Goal: Communication & Community: Answer question/provide support

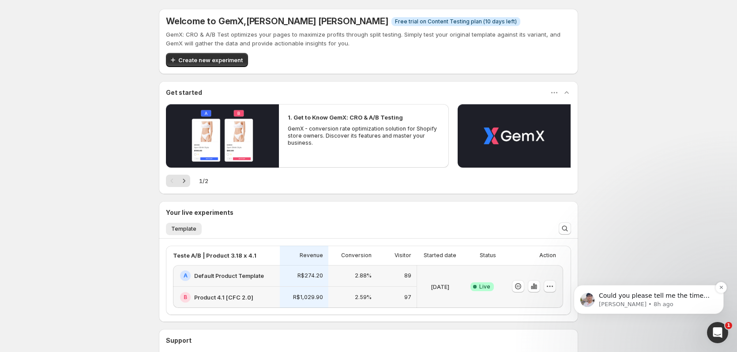
click at [668, 302] on p "[PERSON_NAME] • 8h ago" at bounding box center [655, 304] width 114 height 8
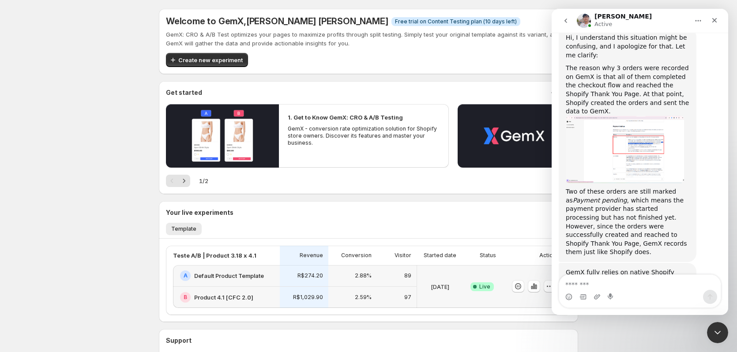
scroll to position [5967, 0]
click at [635, 278] on textarea "Message…" at bounding box center [639, 282] width 161 height 15
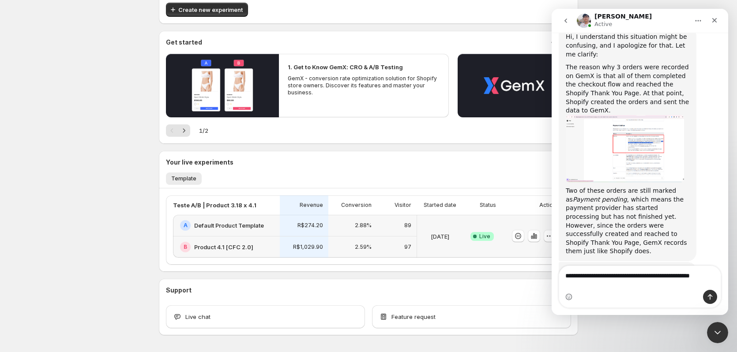
scroll to position [81, 0]
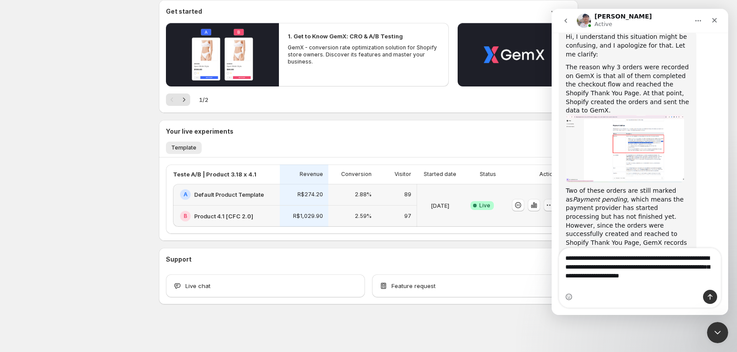
type textarea "**********"
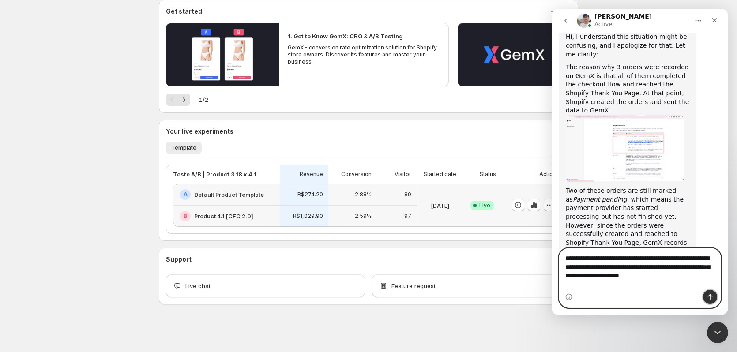
click at [708, 293] on icon "Send a message…" at bounding box center [709, 296] width 7 height 7
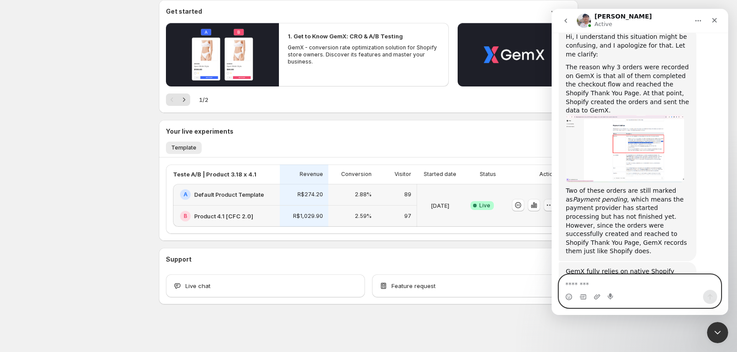
scroll to position [6017, 0]
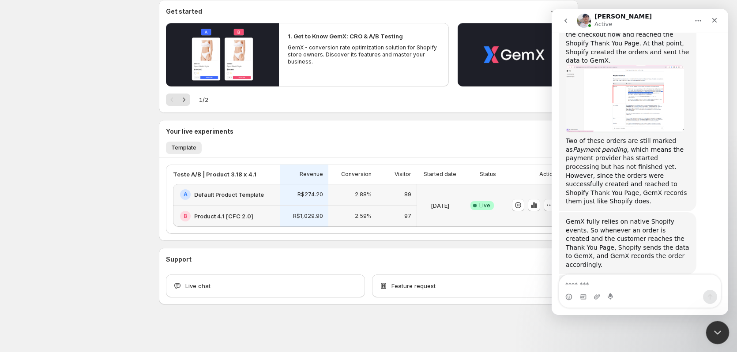
click at [718, 327] on icon "Close Intercom Messenger" at bounding box center [715, 331] width 11 height 11
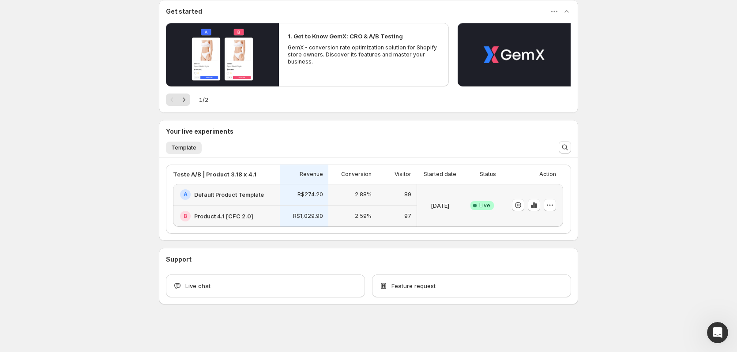
scroll to position [0, 0]
click at [531, 216] on div at bounding box center [530, 205] width 51 height 36
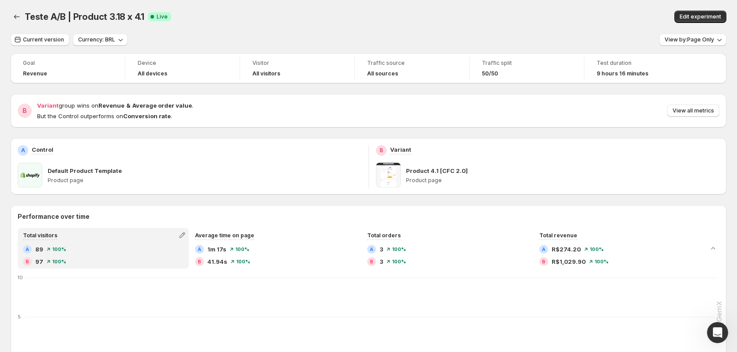
click at [342, 39] on div "Current version Currency: BRL View by: Page Only" at bounding box center [368, 40] width 715 height 13
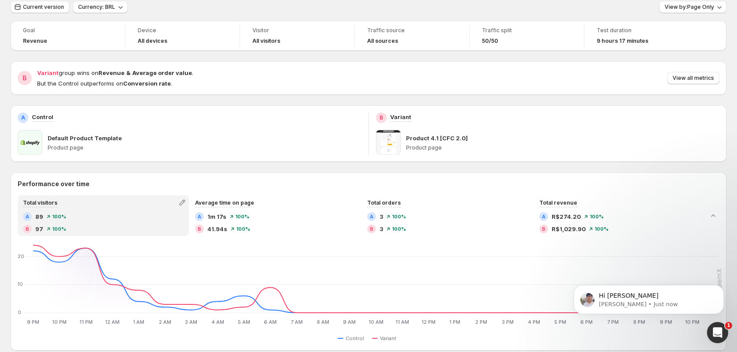
scroll to position [32, 0]
click at [389, 145] on span at bounding box center [388, 143] width 25 height 25
click at [422, 139] on p "Product 4.1 [CFC 2.0]" at bounding box center [437, 139] width 62 height 9
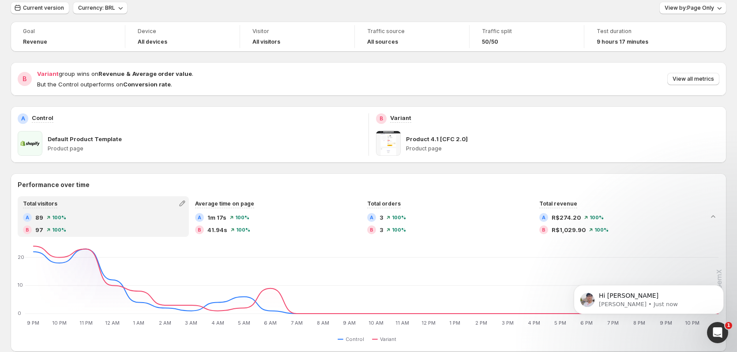
click at [423, 152] on p "Product page" at bounding box center [563, 148] width 314 height 7
click at [636, 289] on div "Hi [PERSON_NAME] • Just now" at bounding box center [648, 299] width 150 height 29
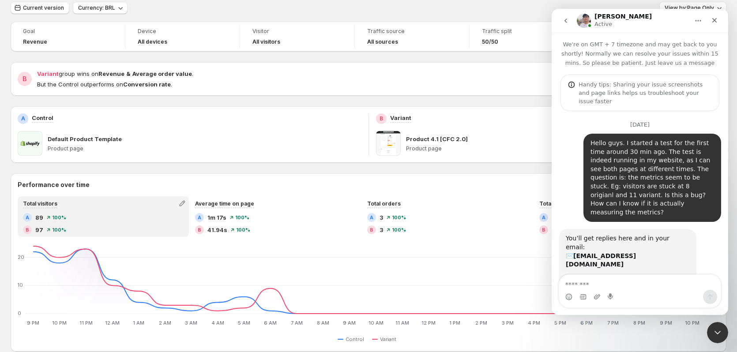
scroll to position [103, 0]
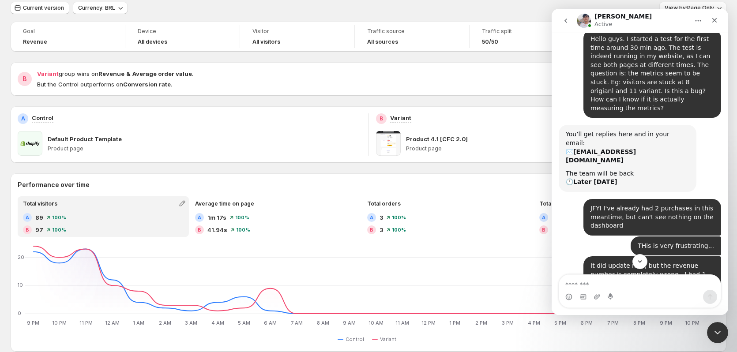
click at [600, 283] on textarea "Message…" at bounding box center [639, 282] width 161 height 15
type textarea "**********"
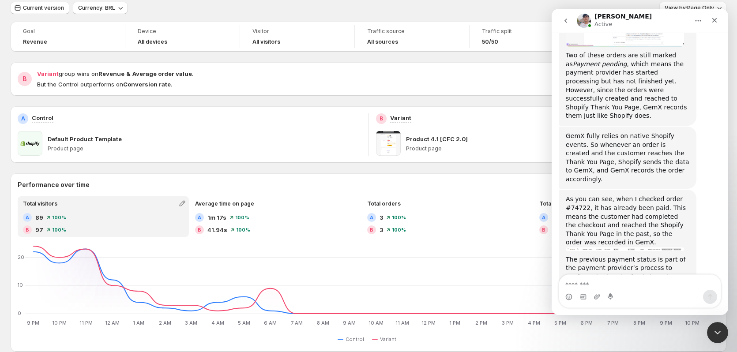
scroll to position [6103, 0]
click at [286, 8] on div "Current version Currency: BRL View by: Page Only" at bounding box center [368, 8] width 715 height 13
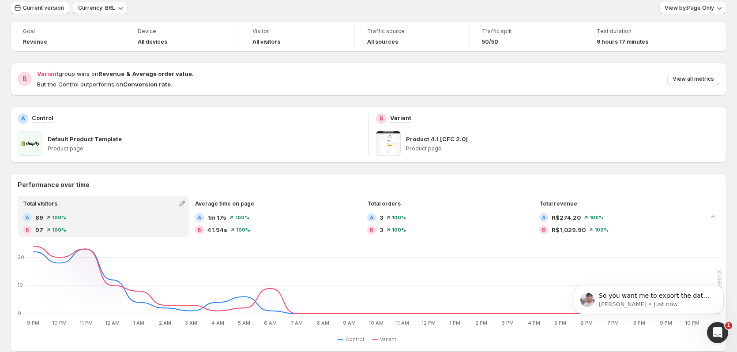
scroll to position [0, 0]
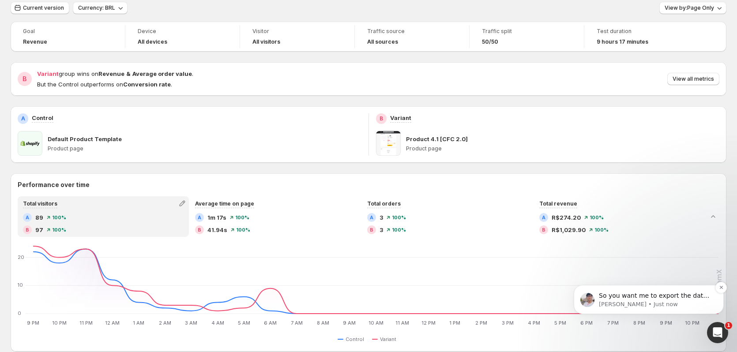
click at [648, 304] on p "[PERSON_NAME] • Just now" at bounding box center [655, 304] width 114 height 8
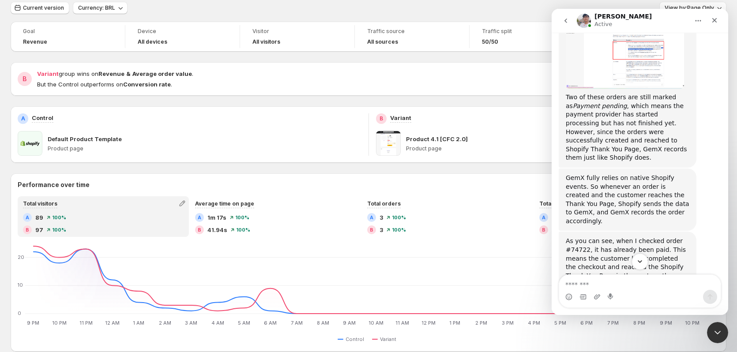
scroll to position [6113, 0]
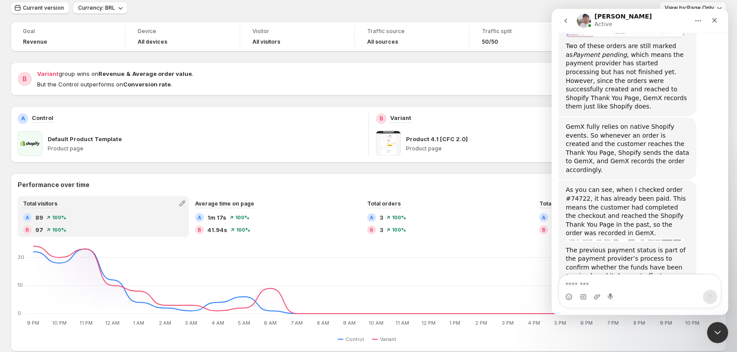
click at [630, 280] on textarea "Message…" at bounding box center [639, 282] width 161 height 15
type textarea "**********"
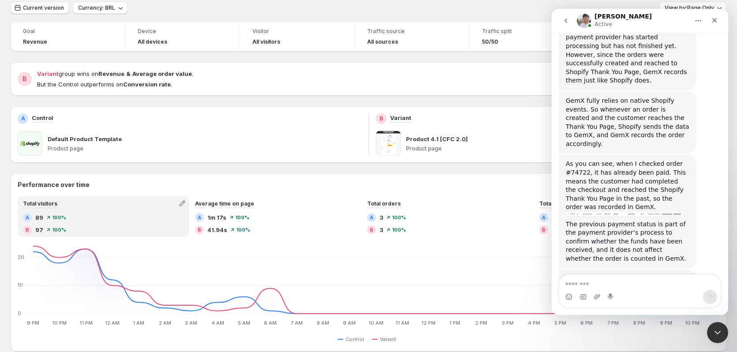
click at [512, 9] on div "Current version Currency: BRL View by: Page Only" at bounding box center [368, 8] width 715 height 13
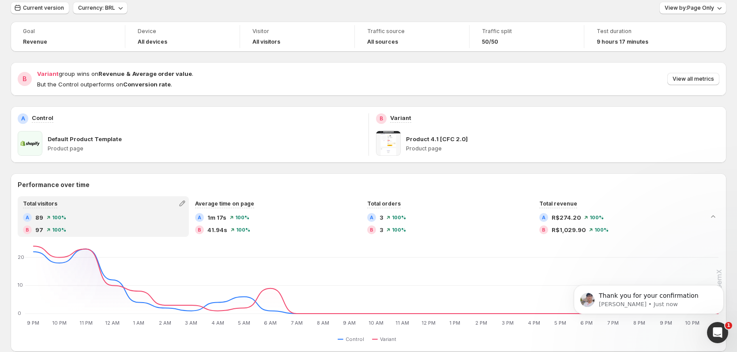
scroll to position [0, 0]
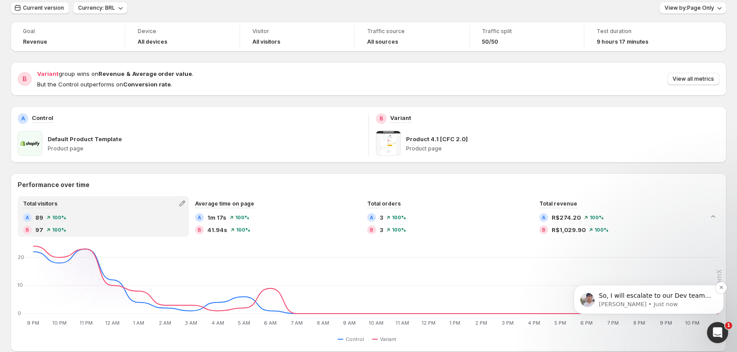
click at [642, 305] on p "[PERSON_NAME] • Just now" at bounding box center [655, 304] width 114 height 8
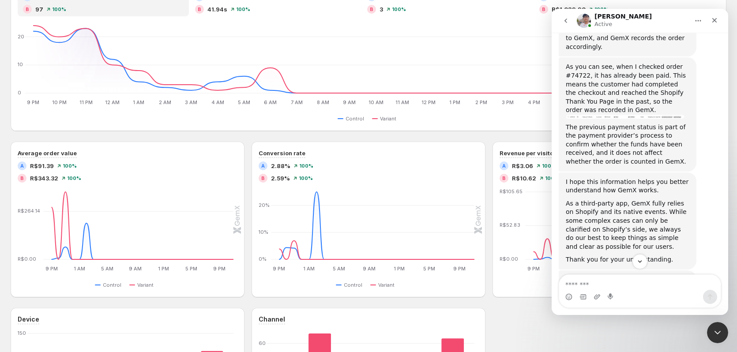
scroll to position [6237, 0]
click at [644, 287] on textarea "Message…" at bounding box center [639, 282] width 161 height 15
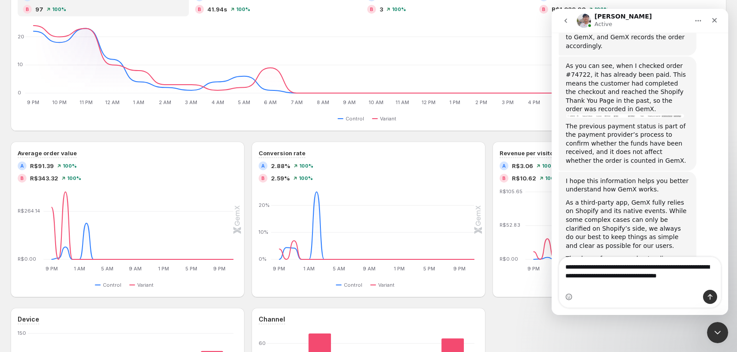
type textarea "**********"
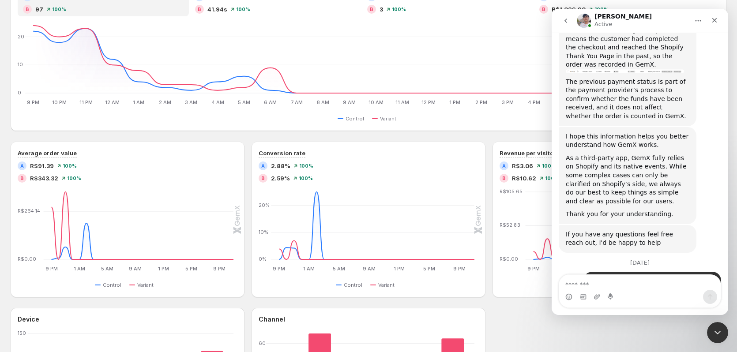
scroll to position [6284, 0]
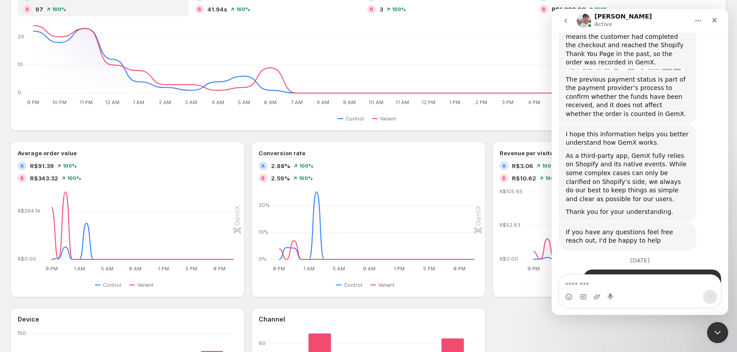
drag, startPoint x: 663, startPoint y: 193, endPoint x: 579, endPoint y: 204, distance: 85.0
copy icon "Session-wide"
click at [597, 283] on textarea "Message…" at bounding box center [639, 282] width 161 height 15
paste textarea "**********"
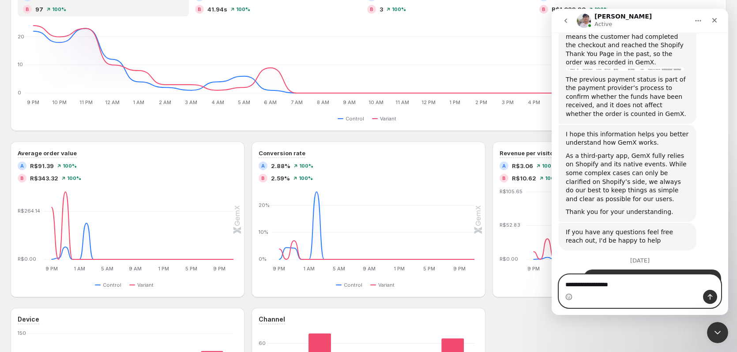
type textarea "**********"
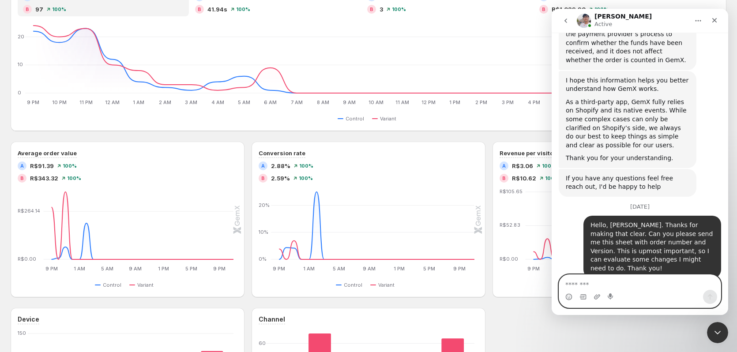
scroll to position [6338, 0]
click at [718, 328] on icon "Close Intercom Messenger" at bounding box center [715, 331] width 11 height 11
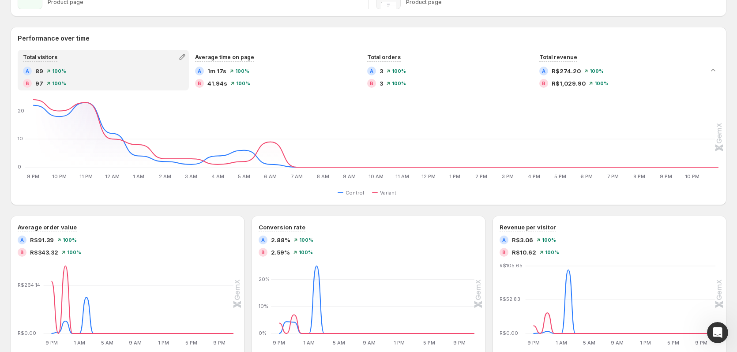
scroll to position [164, 0]
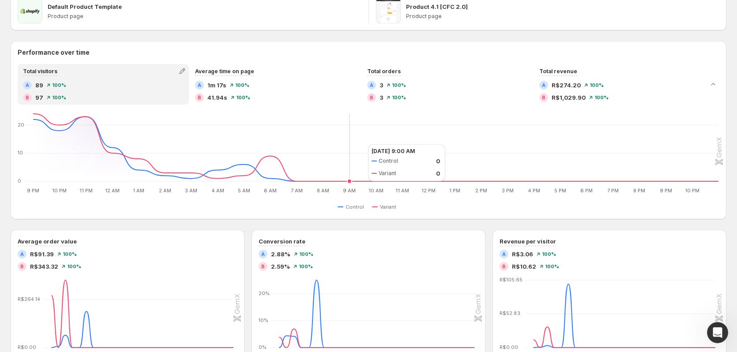
click at [359, 144] on icon "9 PM 9 PM 10 PM 10 PM 11 PM 11 PM 12 AM 12 AM 1 AM 1 AM 2 AM 2 AM 3 AM 3 AM 4 A…" at bounding box center [368, 153] width 699 height 83
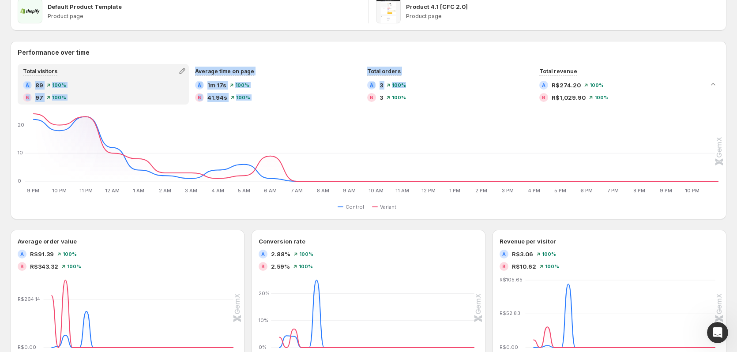
drag, startPoint x: 407, startPoint y: 80, endPoint x: 75, endPoint y: 79, distance: 332.1
click at [75, 79] on div "Total visitors A 89 100 % B 97 100 % Average time on page A 1m 17s 100 % B 41.9…" at bounding box center [361, 84] width 687 height 41
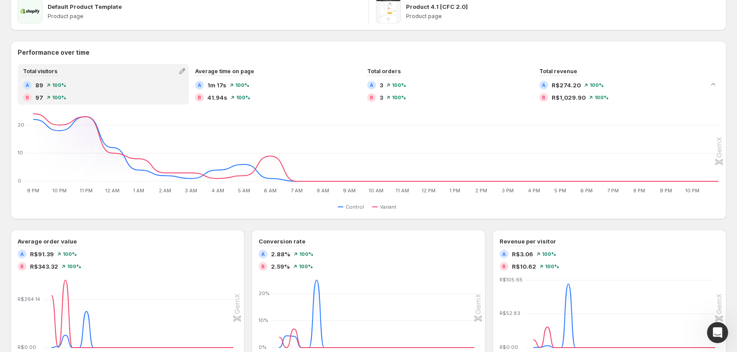
click at [184, 37] on div "Goal Revenue Device All devices Visitor All visitors Traffic source All sources…" at bounding box center [368, 229] width 715 height 680
click at [183, 71] on icon "button" at bounding box center [182, 71] width 9 height 9
click at [226, 35] on div "Goal Revenue Device All devices Visitor All visitors Traffic source All sources…" at bounding box center [368, 229] width 715 height 680
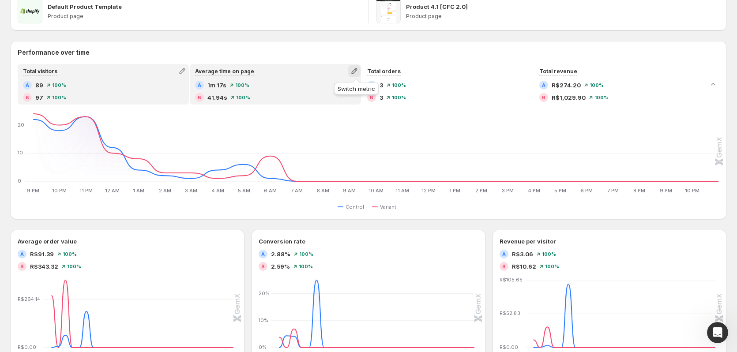
click at [351, 71] on icon "button" at bounding box center [354, 71] width 9 height 9
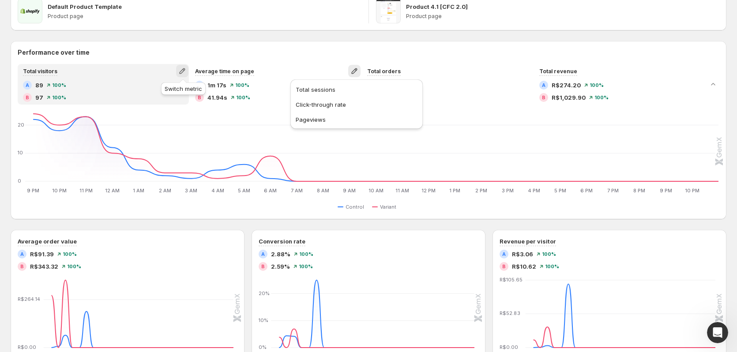
click at [181, 68] on icon "button" at bounding box center [182, 71] width 9 height 9
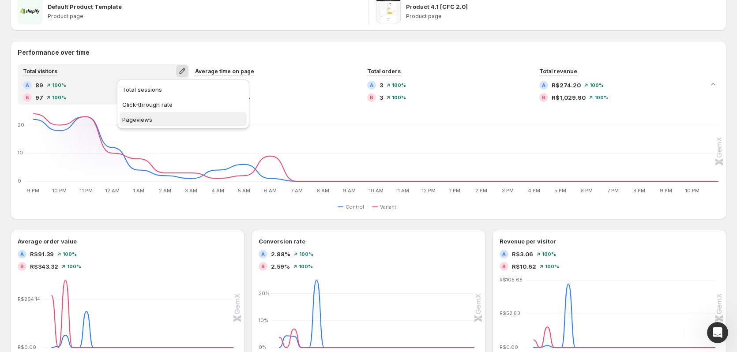
click at [158, 119] on span "Pageviews" at bounding box center [183, 119] width 122 height 9
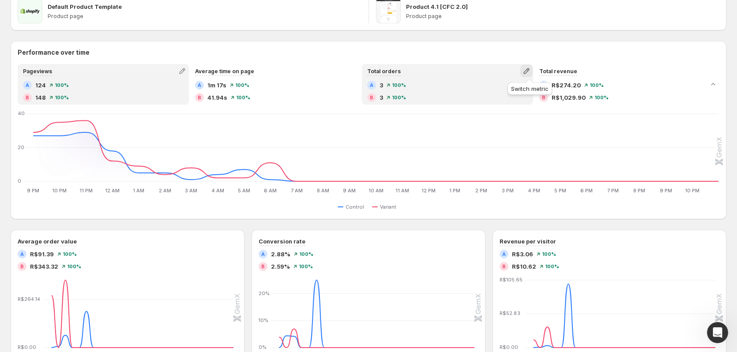
click at [529, 69] on icon "button" at bounding box center [526, 71] width 9 height 9
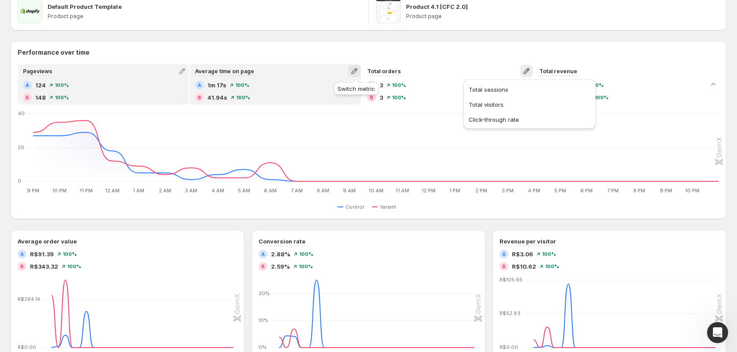
click at [354, 70] on icon "button" at bounding box center [354, 71] width 9 height 9
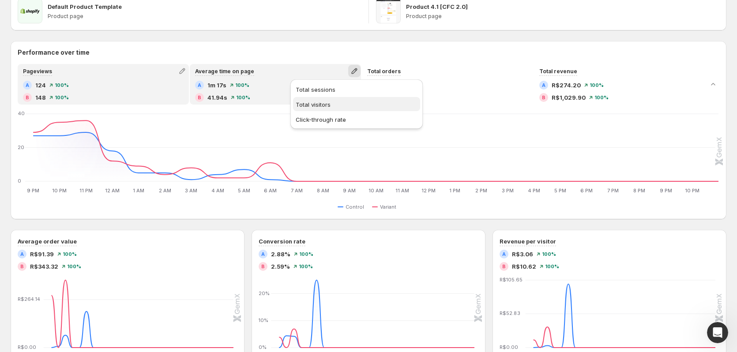
click at [332, 103] on span "Total visitors" at bounding box center [356, 104] width 122 height 9
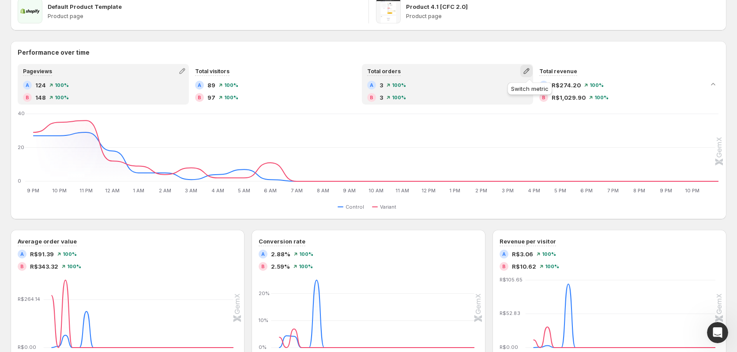
click at [527, 69] on icon "button" at bounding box center [526, 71] width 9 height 9
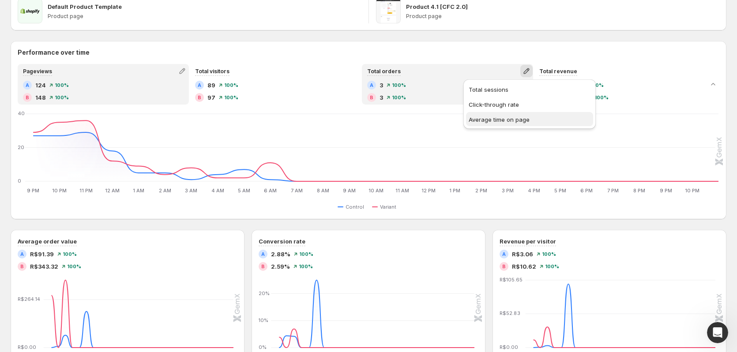
click at [518, 124] on button "Average time on page" at bounding box center [529, 119] width 127 height 14
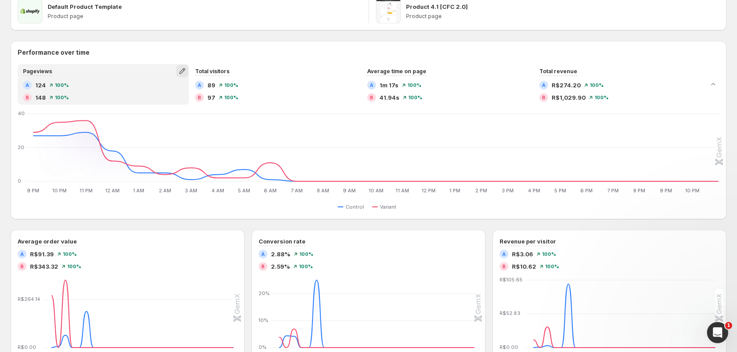
scroll to position [0, 0]
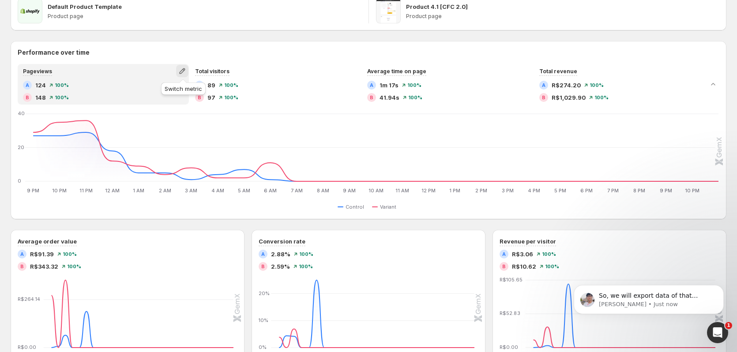
click at [182, 73] on icon "button" at bounding box center [182, 71] width 6 height 6
click at [168, 102] on span "Total orders" at bounding box center [183, 104] width 122 height 9
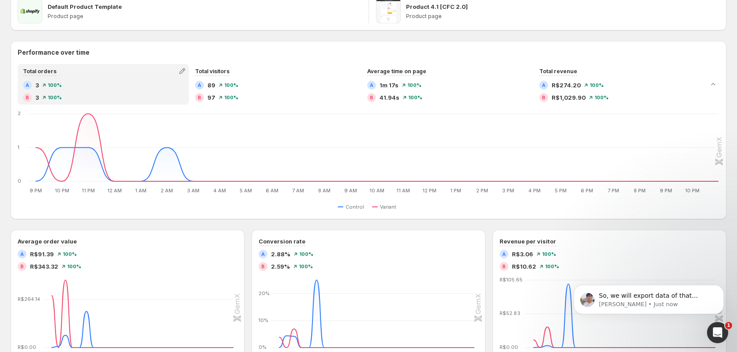
click at [218, 32] on div "Goal Revenue Device All devices Visitor All visitors Traffic source All sources…" at bounding box center [368, 229] width 715 height 680
click at [652, 303] on p "[PERSON_NAME] • Just now" at bounding box center [655, 304] width 114 height 8
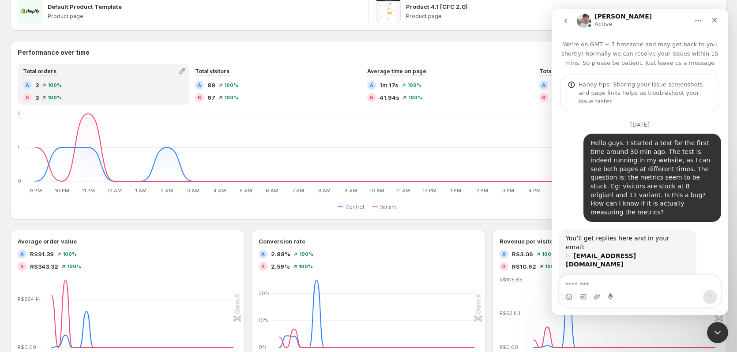
scroll to position [1, 0]
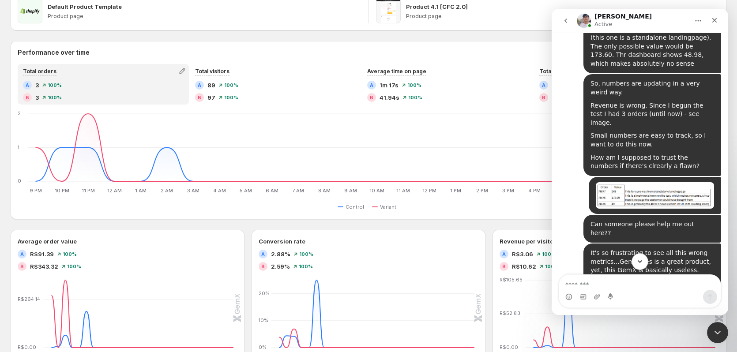
click at [639, 261] on icon "Scroll to bottom" at bounding box center [640, 262] width 8 height 8
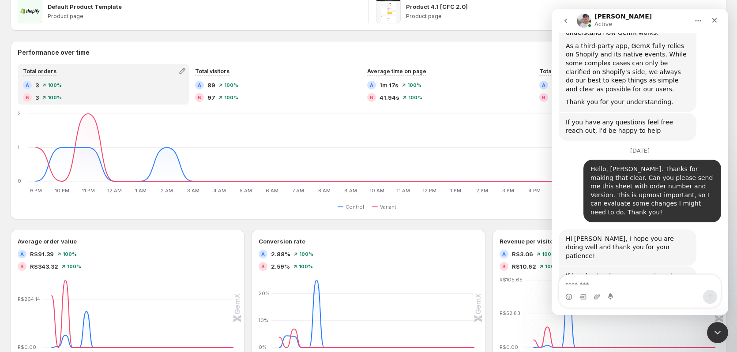
scroll to position [6396, 0]
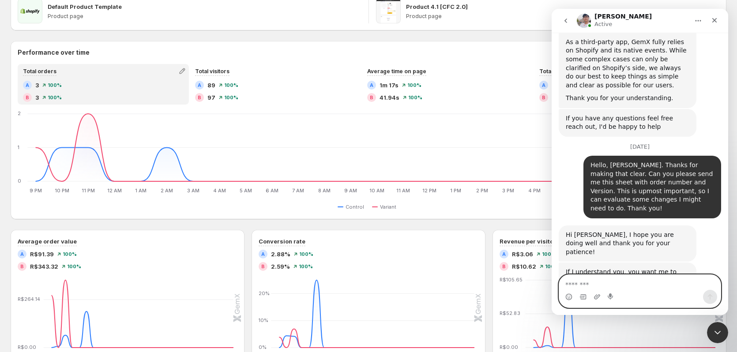
click at [635, 281] on textarea "Message…" at bounding box center [639, 282] width 161 height 15
type textarea "**********"
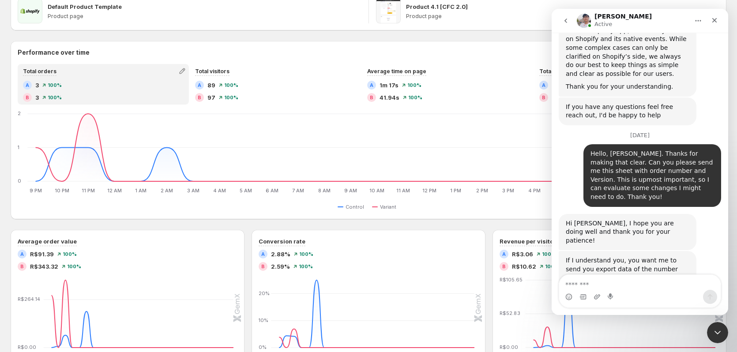
click at [411, 35] on div "Goal Revenue Device All devices Visitor All visitors Traffic source All sources…" at bounding box center [368, 229] width 715 height 680
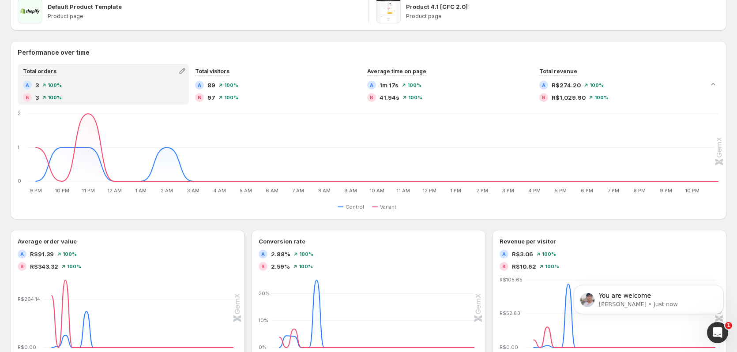
scroll to position [0, 0]
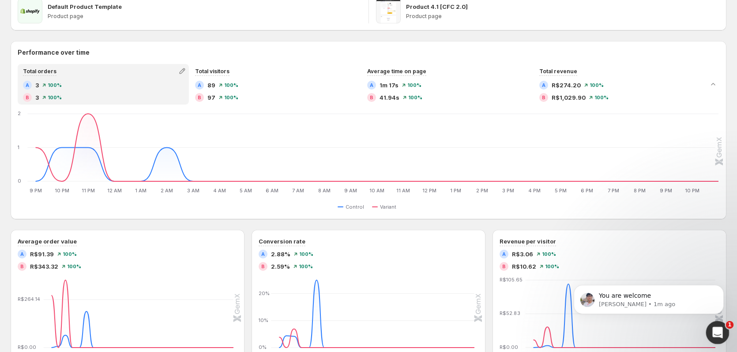
click at [717, 333] on icon "Open Intercom Messenger" at bounding box center [716, 331] width 15 height 15
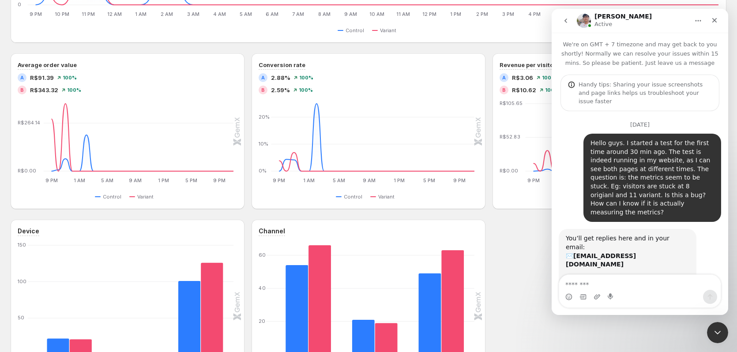
scroll to position [4835, 0]
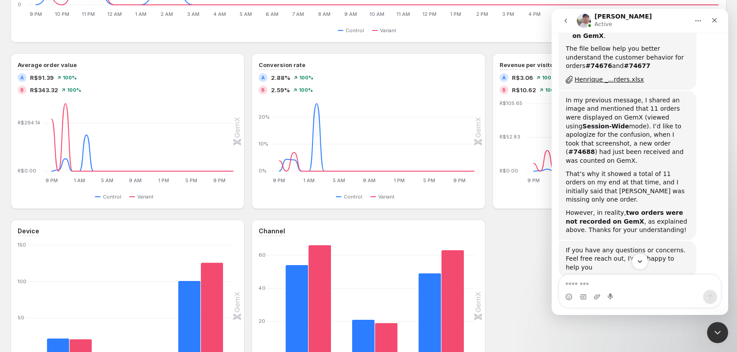
click at [643, 262] on icon "Scroll to bottom" at bounding box center [640, 262] width 8 height 8
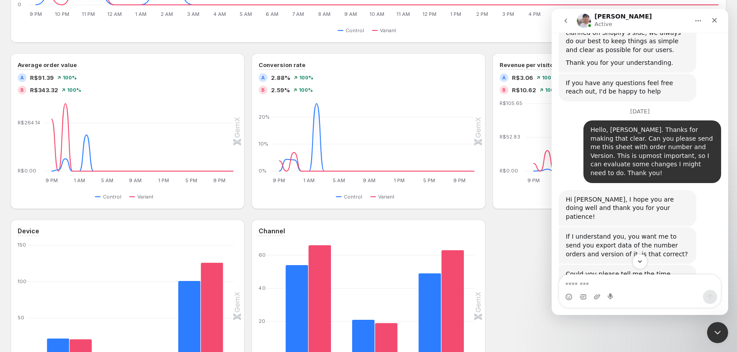
scroll to position [6434, 0]
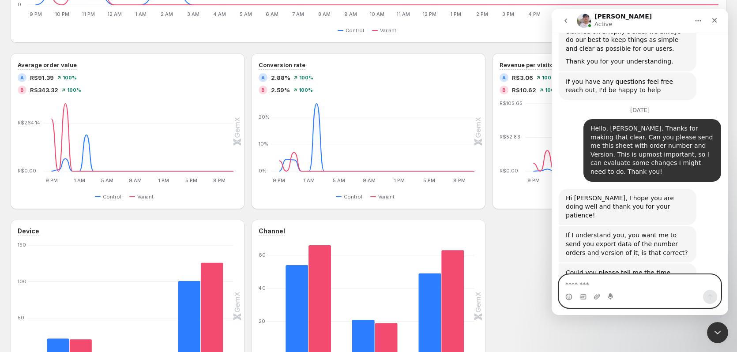
click at [636, 283] on textarea "Message…" at bounding box center [639, 282] width 161 height 15
